Goal: Task Accomplishment & Management: Manage account settings

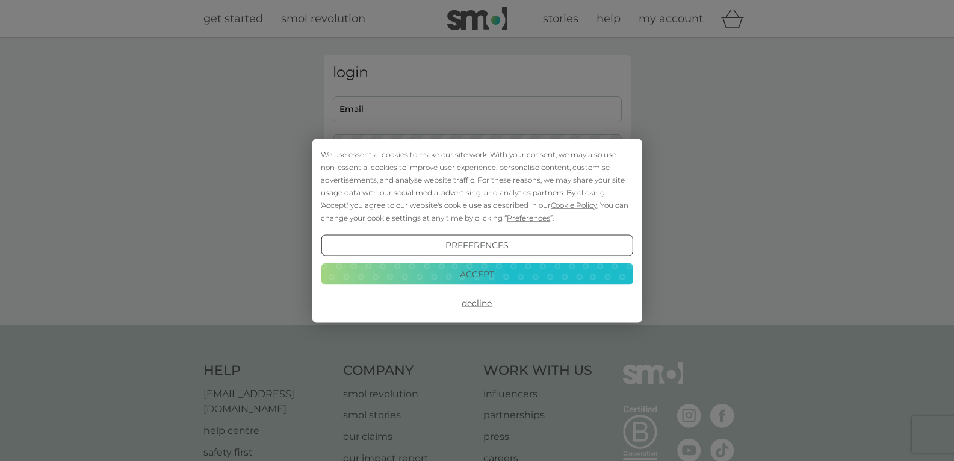
type input "[EMAIL_ADDRESS][DOMAIN_NAME]"
click at [494, 279] on button "Accept" at bounding box center [477, 274] width 312 height 22
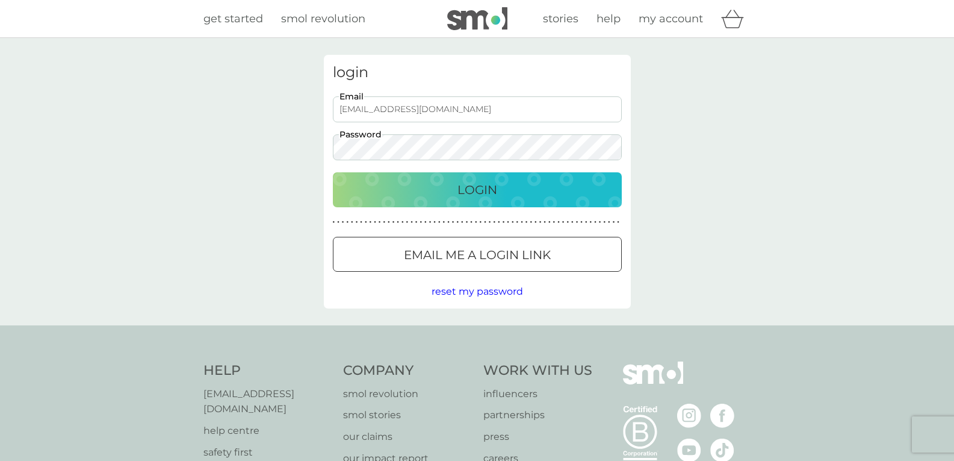
click at [479, 191] on p "Login" at bounding box center [478, 189] width 40 height 19
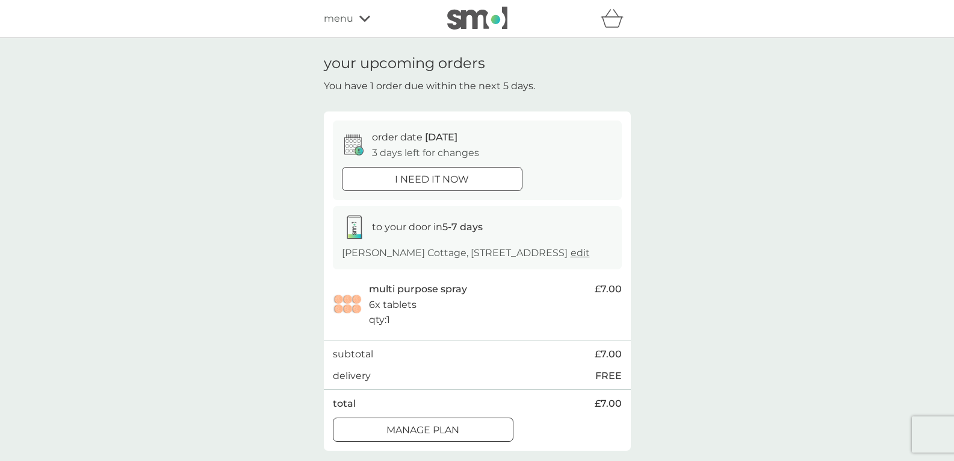
scroll to position [60, 0]
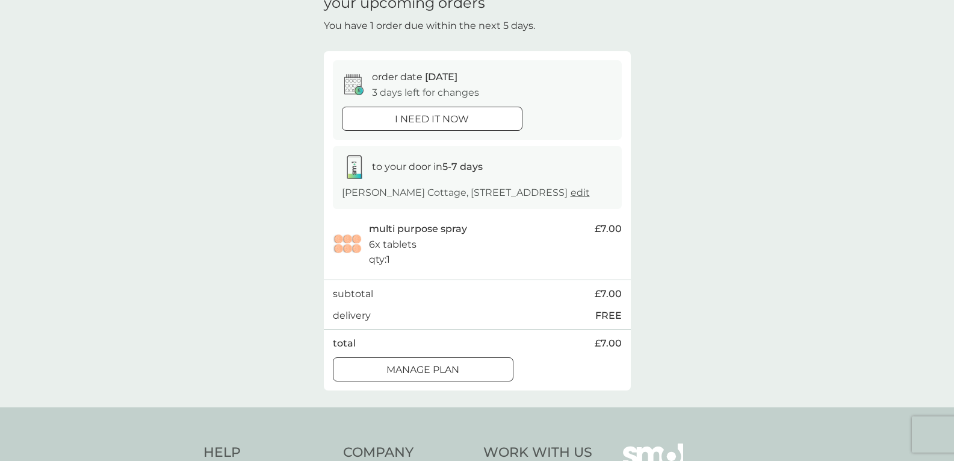
click at [479, 378] on div "Manage plan" at bounding box center [423, 370] width 179 height 16
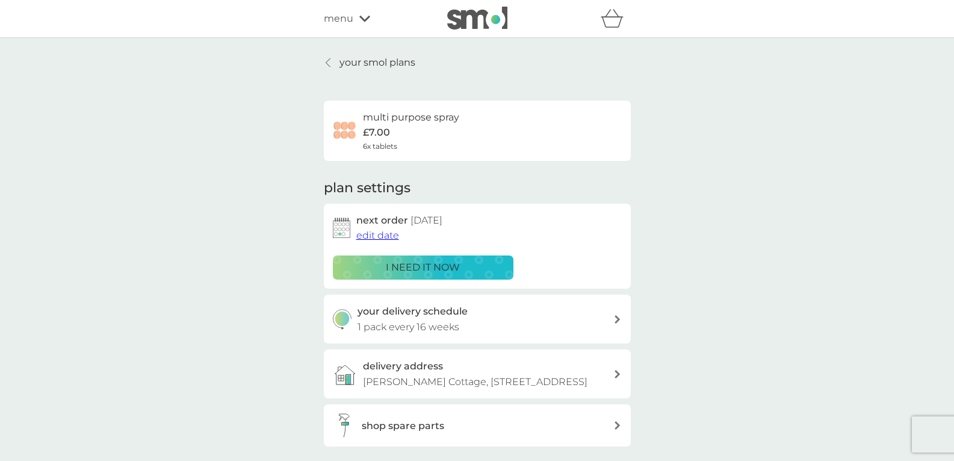
click at [483, 331] on div "your delivery schedule 1 pack every 16 weeks" at bounding box center [486, 318] width 256 height 31
select select "112"
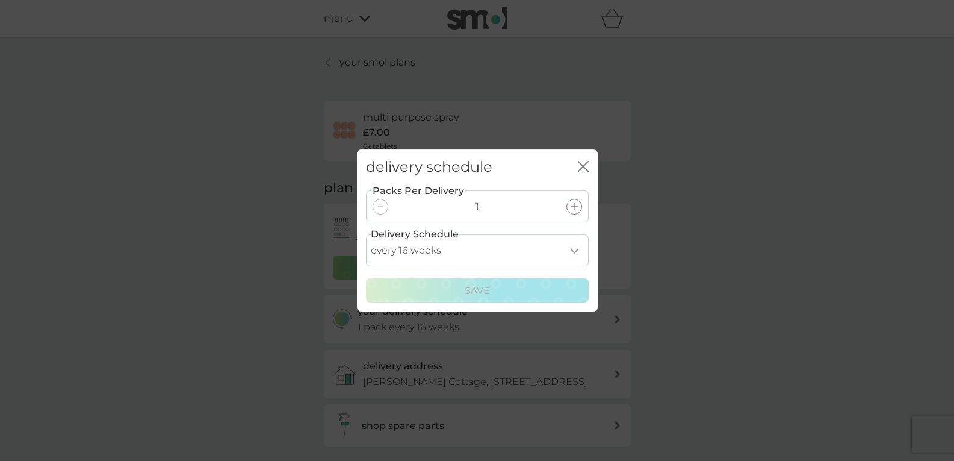
click at [587, 163] on icon "close" at bounding box center [586, 166] width 5 height 10
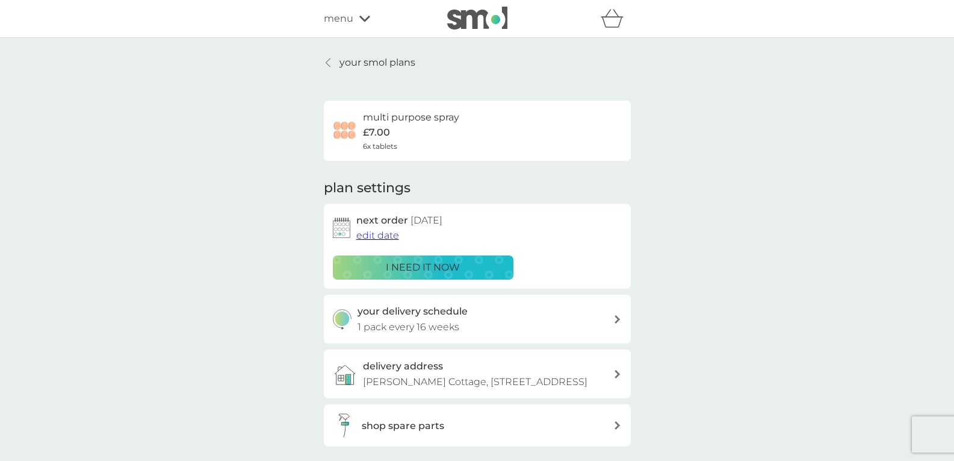
click at [390, 237] on span "edit date" at bounding box center [377, 234] width 43 height 11
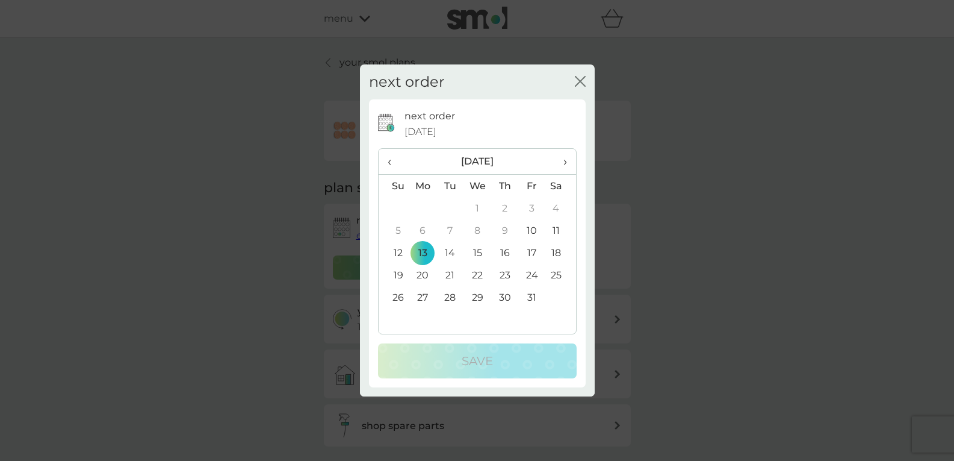
click at [563, 160] on span "›" at bounding box center [561, 161] width 12 height 25
click at [422, 275] on td "17" at bounding box center [423, 275] width 28 height 22
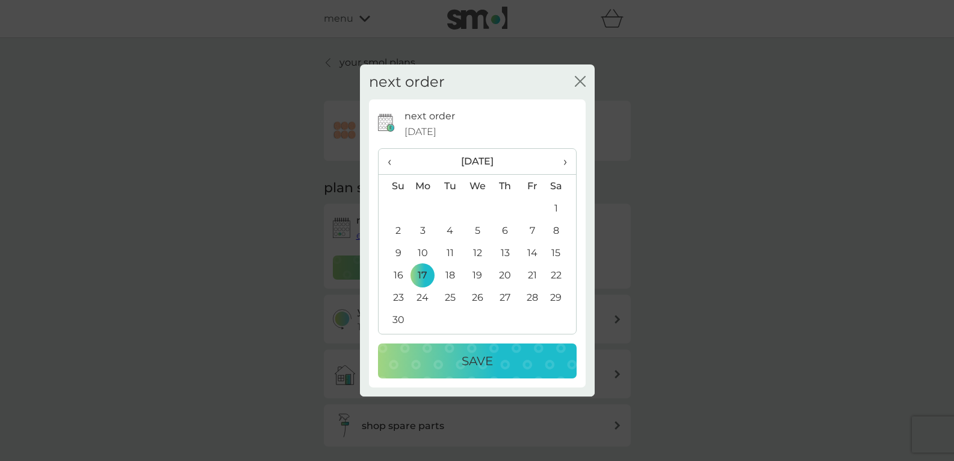
click at [426, 365] on div "Save" at bounding box center [477, 360] width 175 height 19
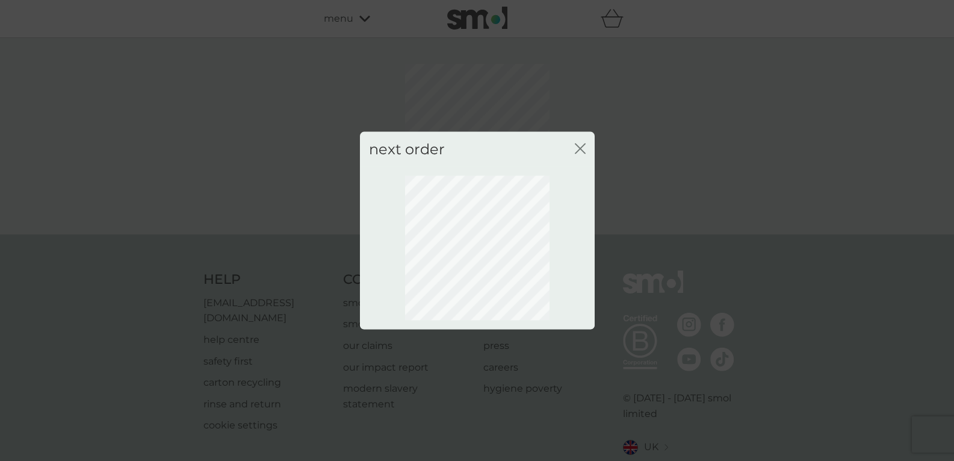
drag, startPoint x: 579, startPoint y: 150, endPoint x: 537, endPoint y: 114, distance: 54.7
click at [579, 150] on icon "close" at bounding box center [578, 148] width 5 height 10
